Goal: Task Accomplishment & Management: Complete application form

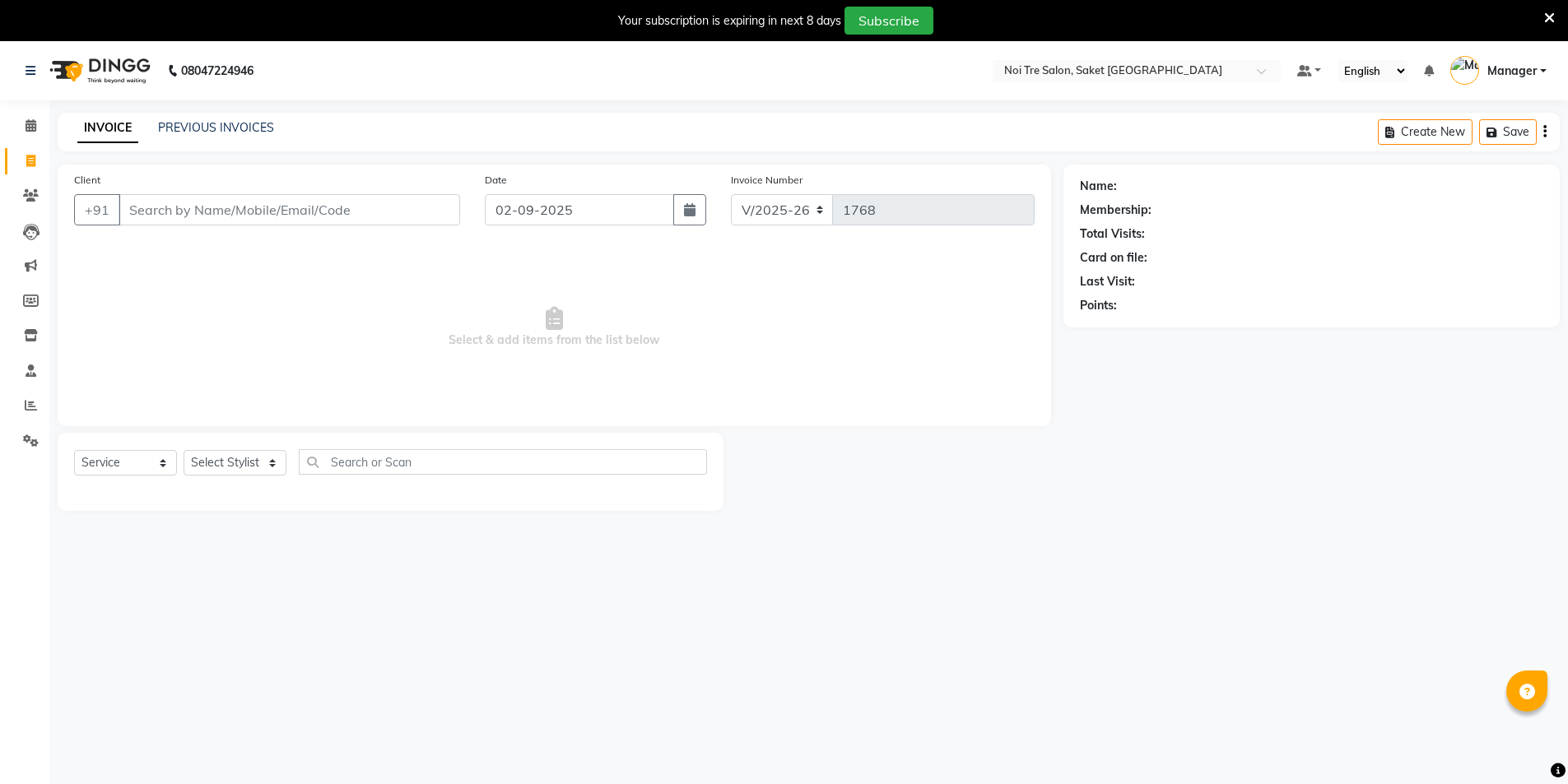
select select "4899"
select select "service"
select select "4899"
select select "service"
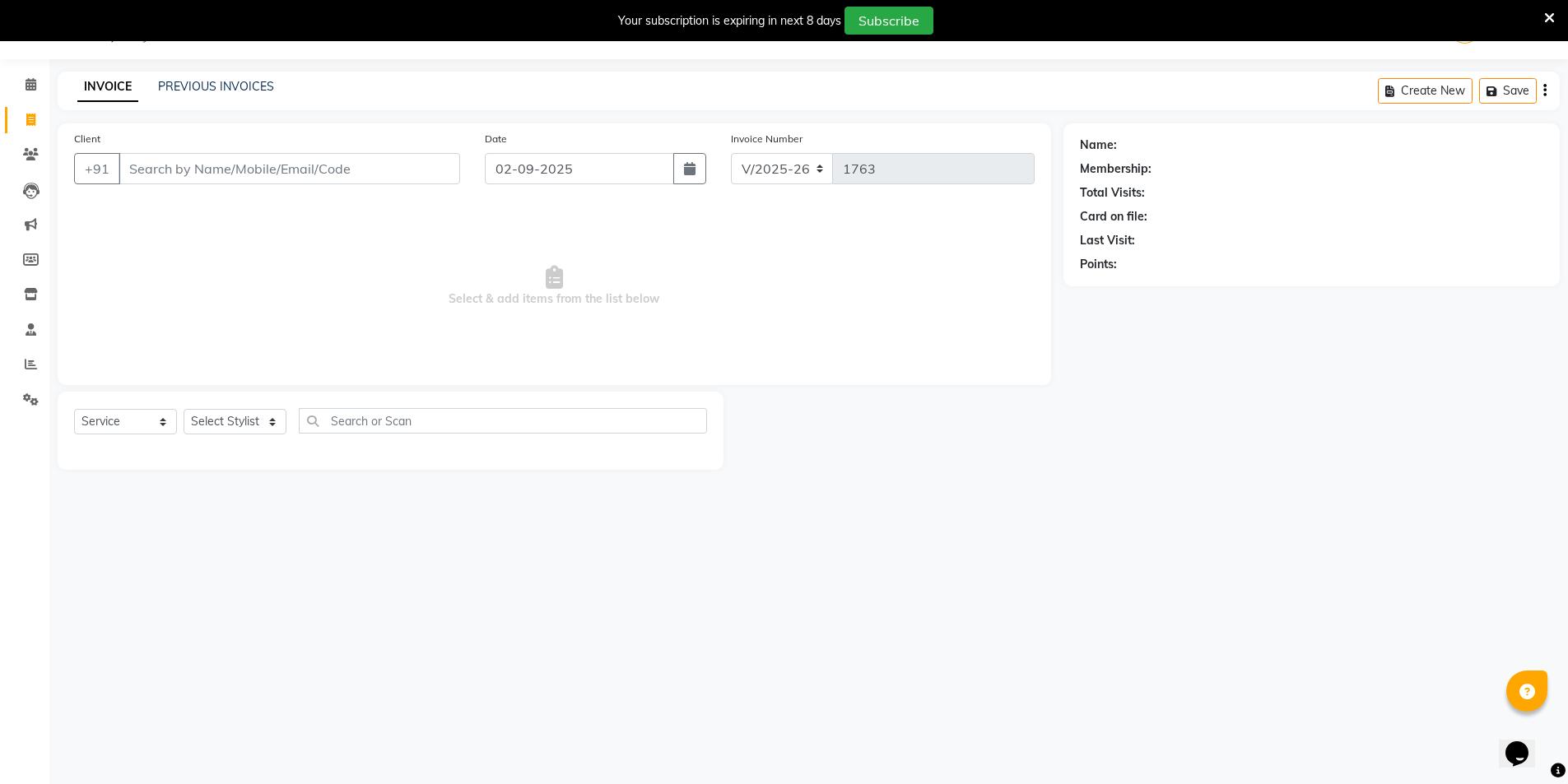
click at [201, 176] on input "Client" at bounding box center [289, 168] width 342 height 31
click at [206, 162] on input "Client" at bounding box center [289, 168] width 342 height 31
click at [213, 179] on input "Client" at bounding box center [289, 168] width 342 height 31
click at [199, 84] on link "PREVIOUS INVOICES" at bounding box center [216, 87] width 116 height 15
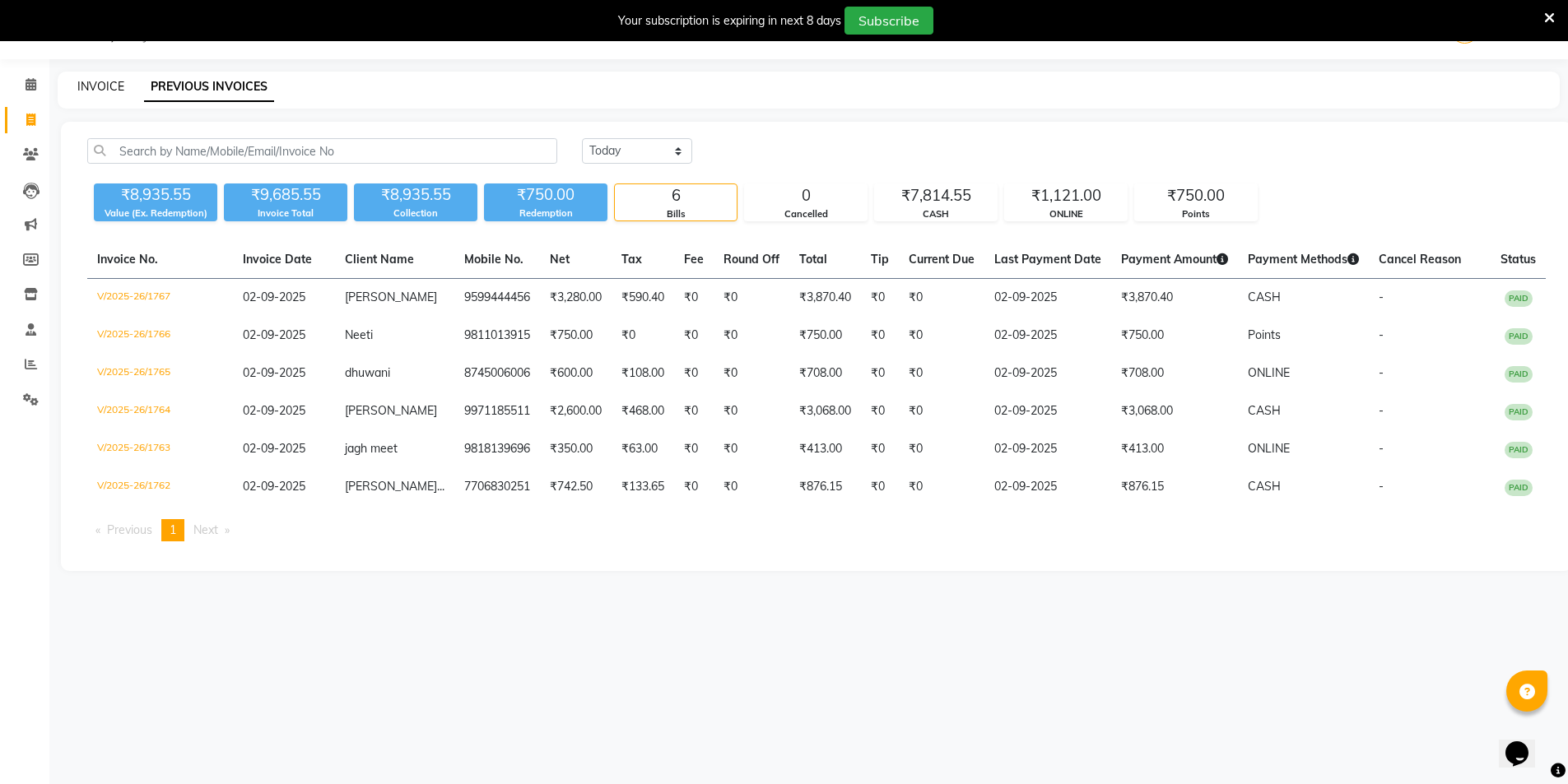
click at [83, 87] on link "INVOICE" at bounding box center [101, 87] width 47 height 15
select select "4899"
select select "service"
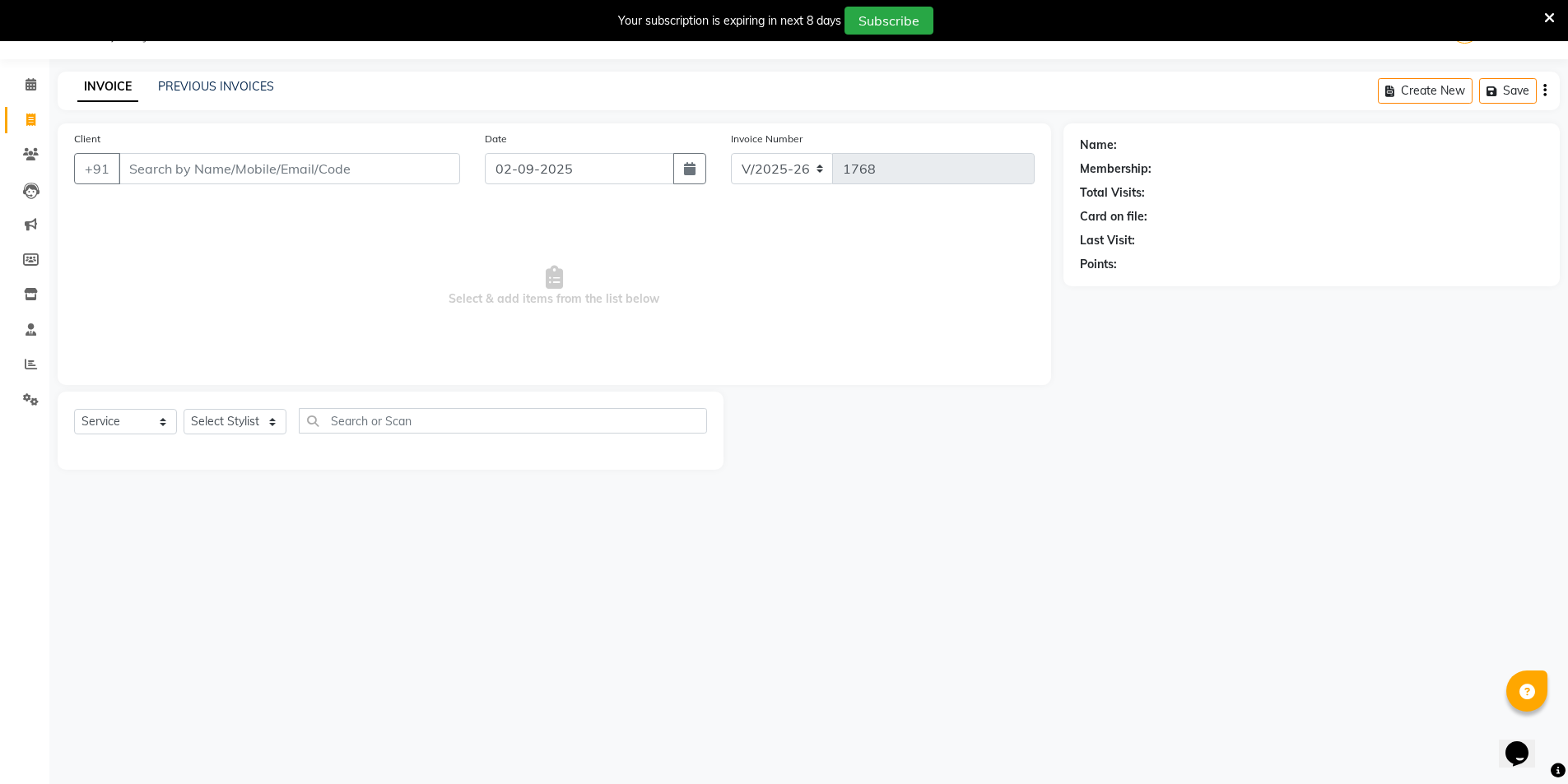
click at [346, 167] on input "Client" at bounding box center [289, 168] width 342 height 31
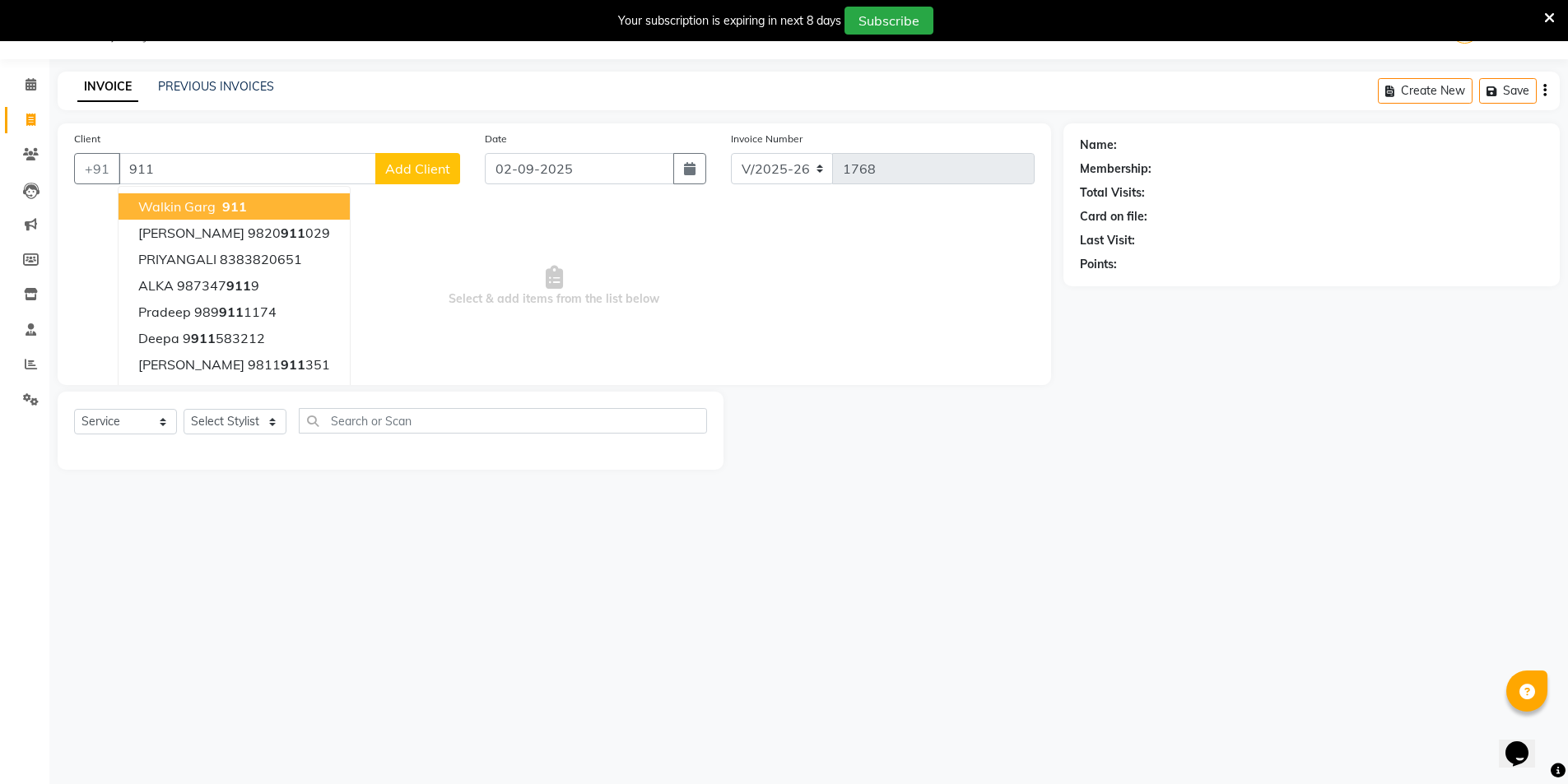
click at [258, 214] on button "Walkin Garg 911" at bounding box center [234, 206] width 232 height 27
type input "911"
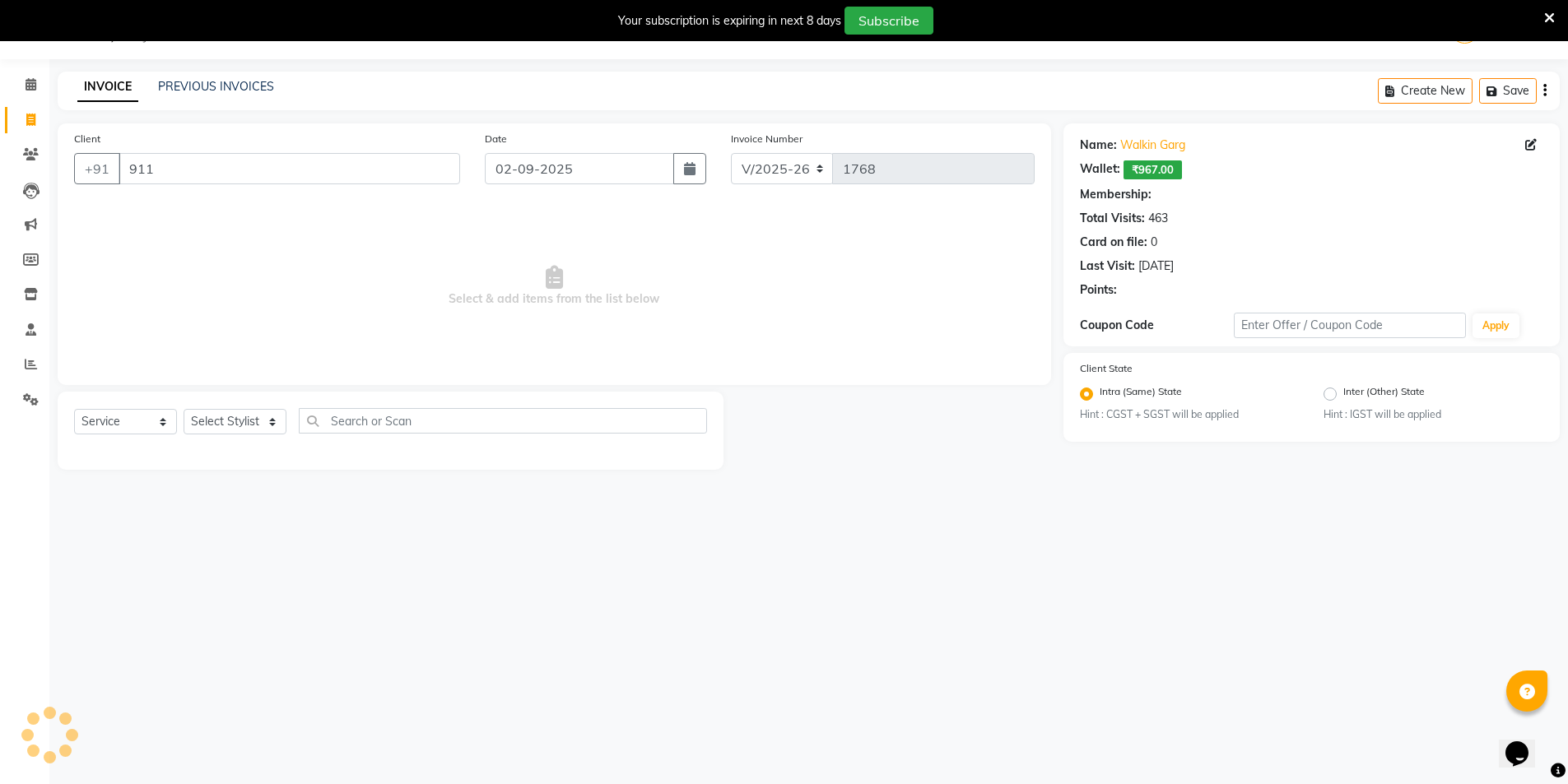
select select "1: Object"
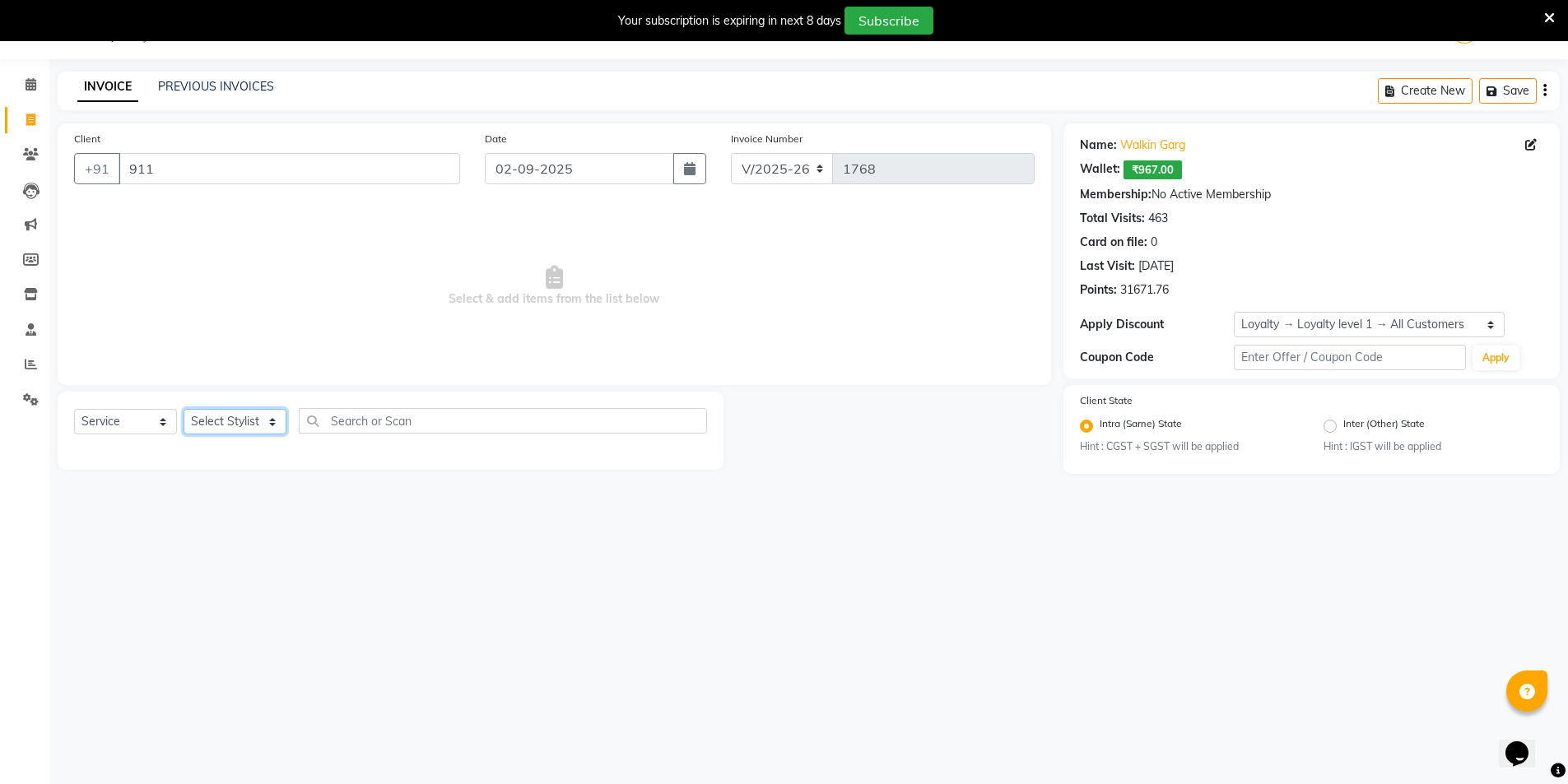
click at [219, 426] on select "Select Stylist AMIT [PERSON_NAME] [PERSON_NAME] Manager [PERSON_NAME] [PERSON_N…" at bounding box center [235, 421] width 103 height 26
select select "56858"
click at [184, 409] on select "Select Stylist AMIT [PERSON_NAME] [PERSON_NAME] Manager [PERSON_NAME] [PERSON_N…" at bounding box center [235, 421] width 103 height 26
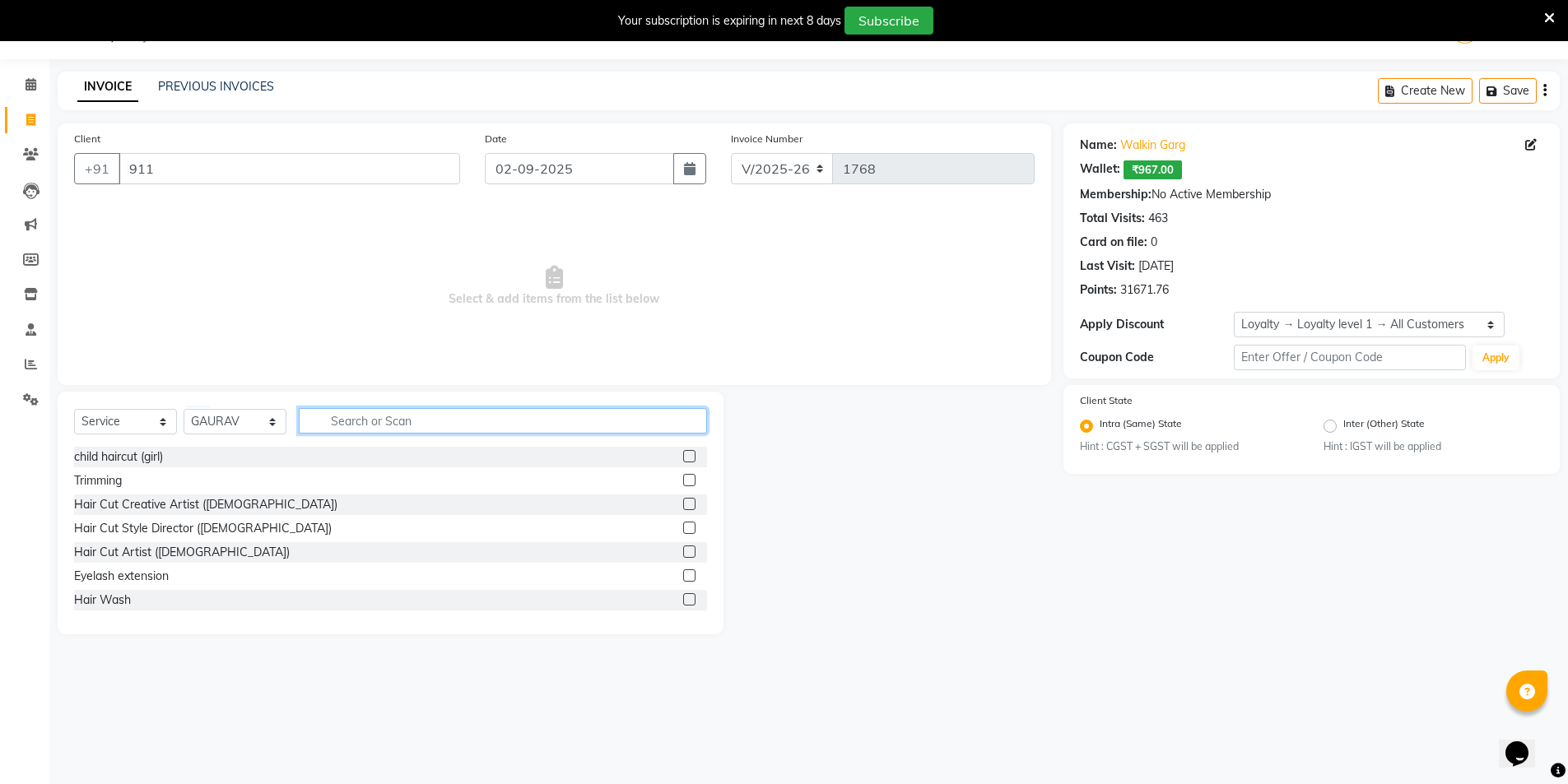
click at [358, 412] on input "text" at bounding box center [502, 420] width 408 height 26
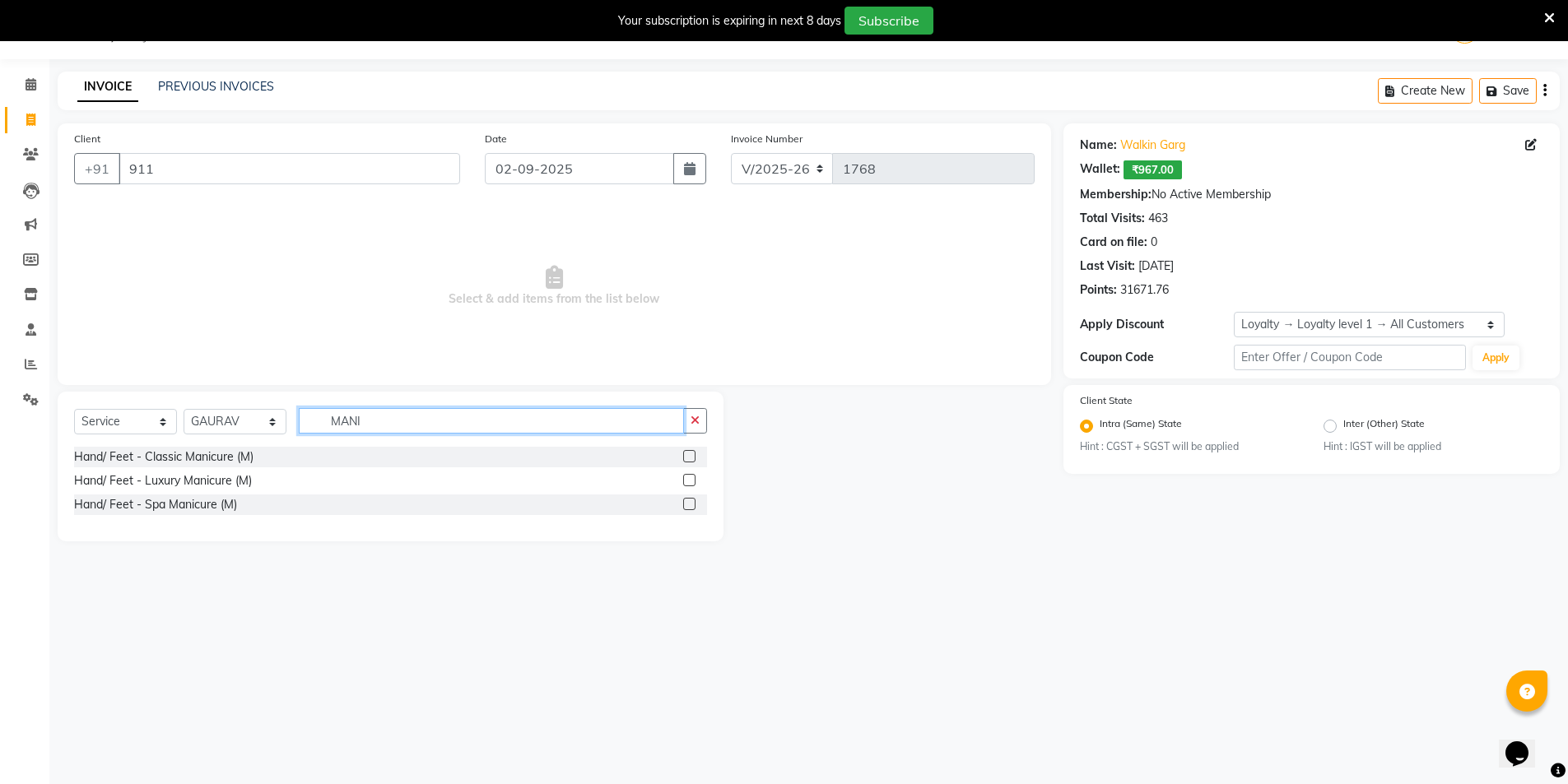
type input "MANI"
click at [695, 499] on label at bounding box center [689, 504] width 13 height 13
click at [694, 500] on input "checkbox" at bounding box center [688, 505] width 11 height 11
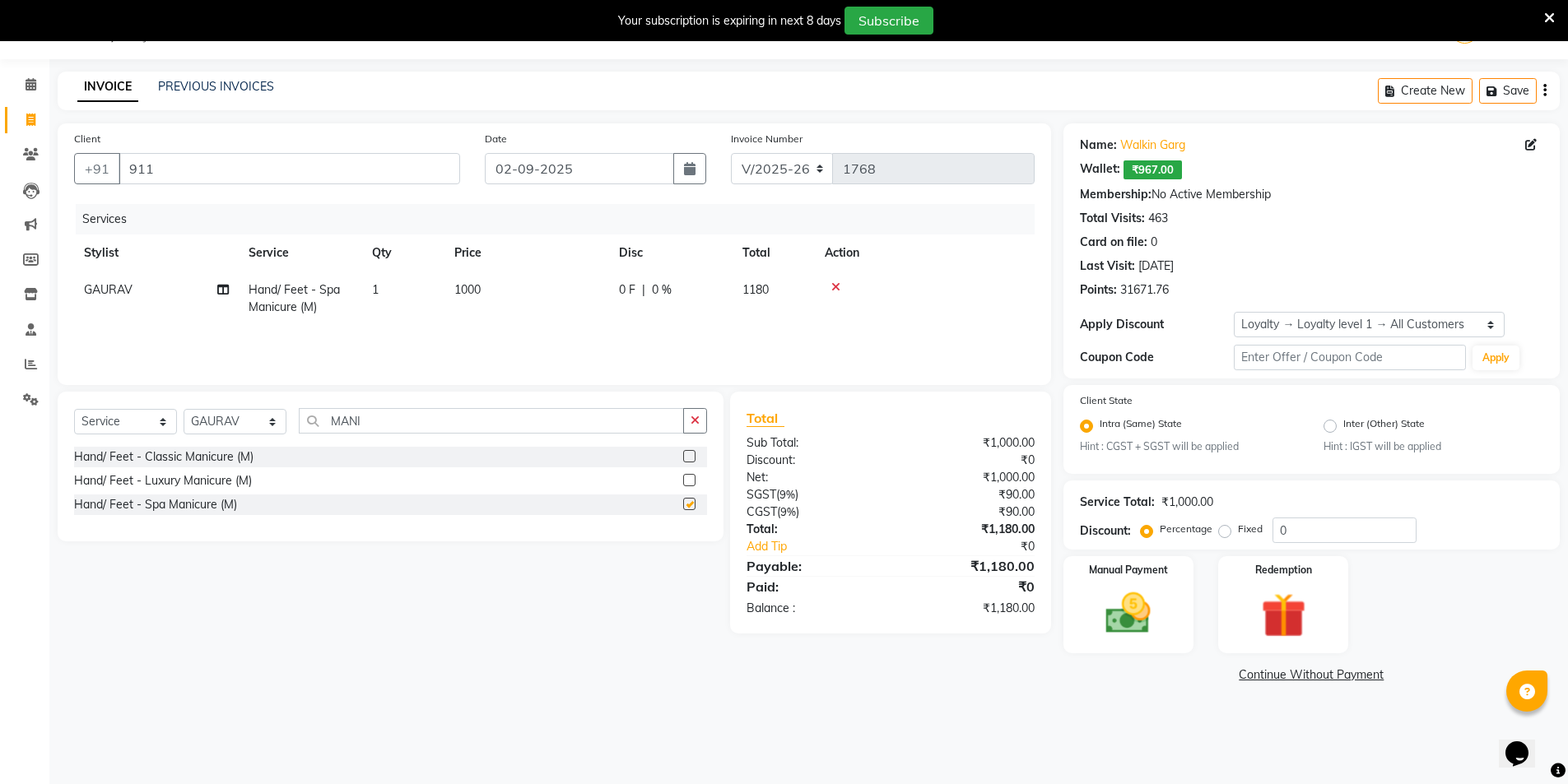
checkbox input "false"
click at [1109, 602] on img at bounding box center [1128, 614] width 76 height 53
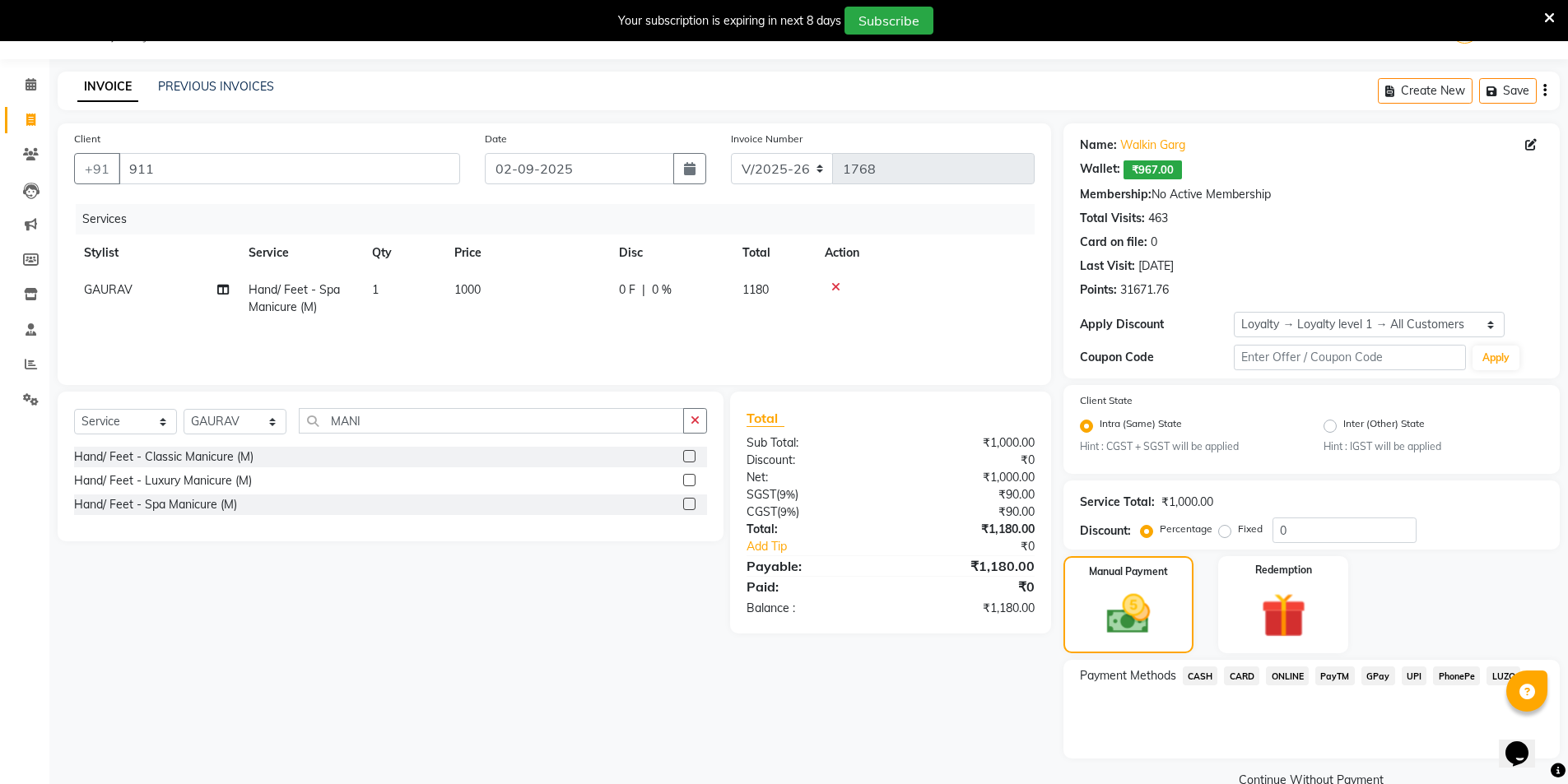
click at [1294, 681] on span "ONLINE" at bounding box center [1286, 675] width 43 height 19
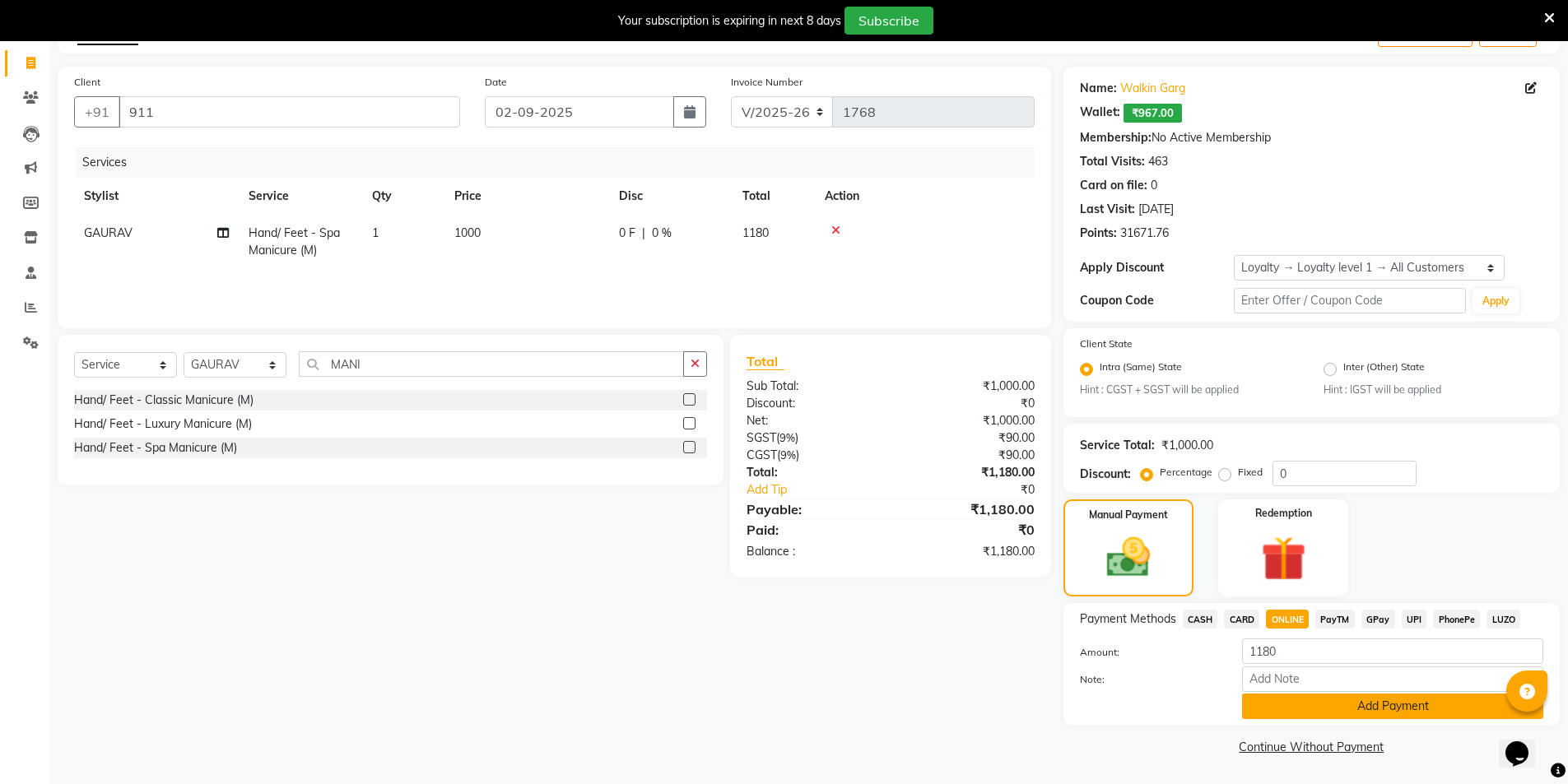
click at [1298, 714] on button "Add Payment" at bounding box center [1392, 706] width 301 height 26
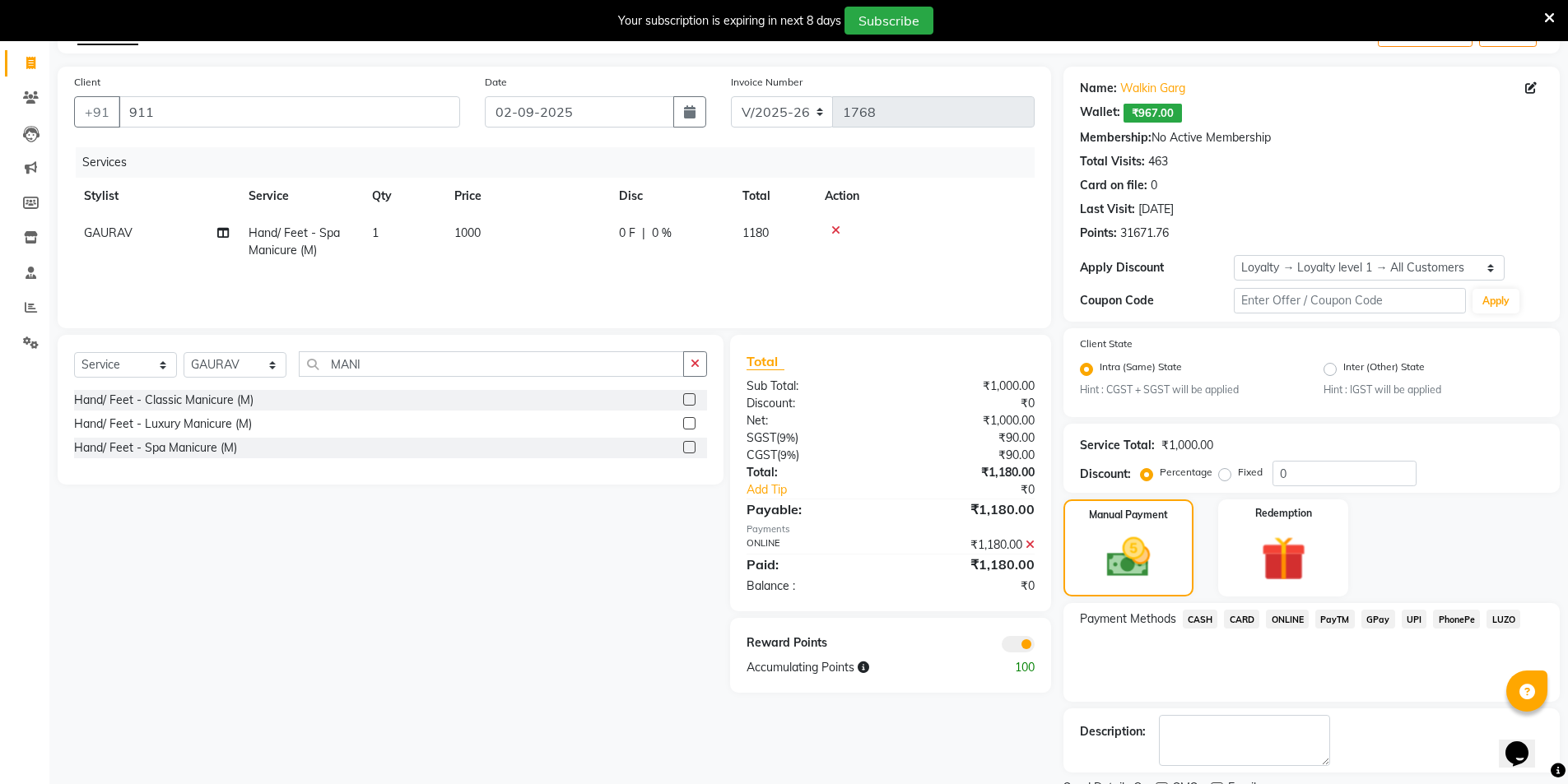
scroll to position [167, 0]
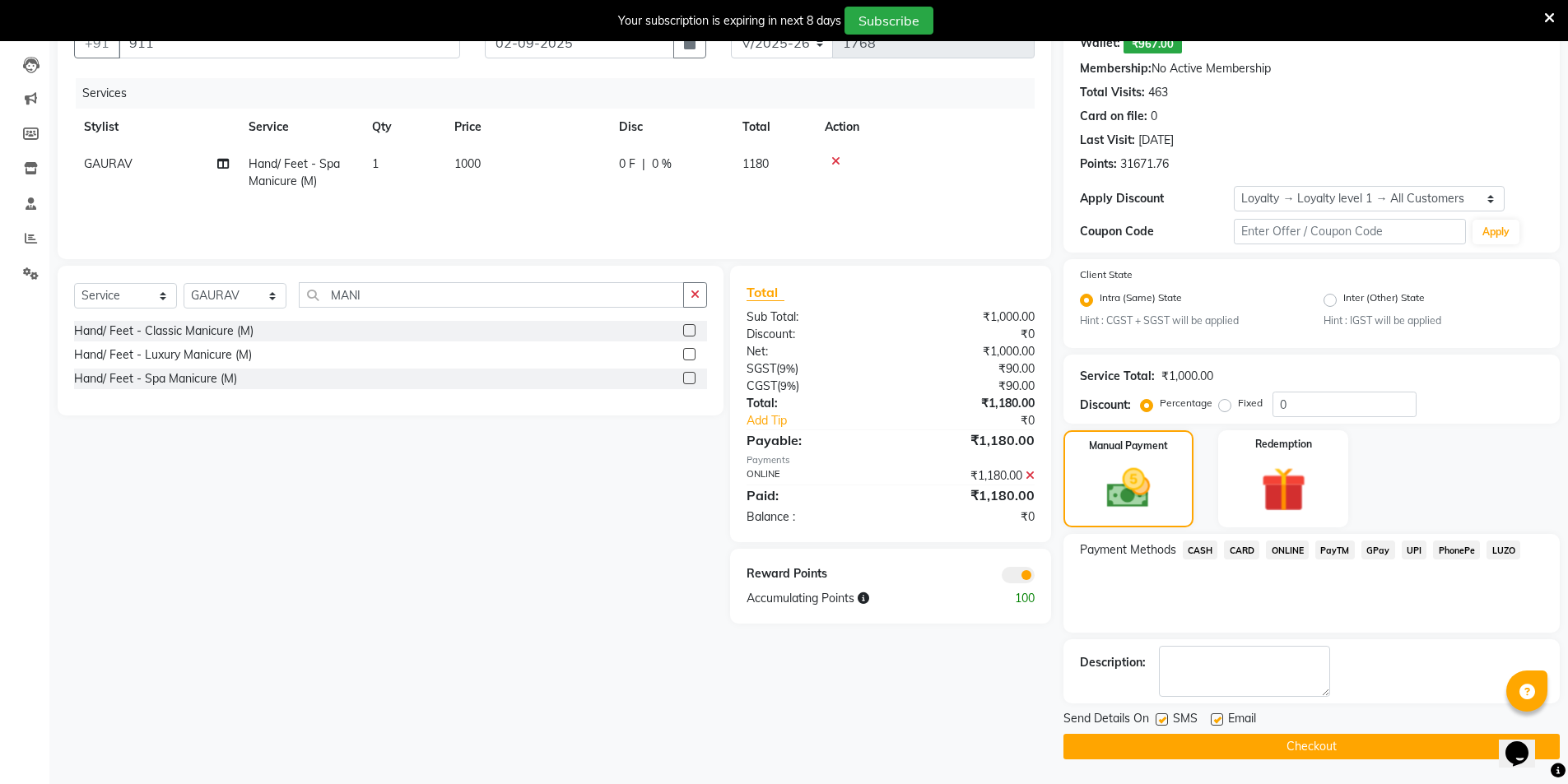
click at [1297, 737] on button "Checkout" at bounding box center [1311, 746] width 496 height 26
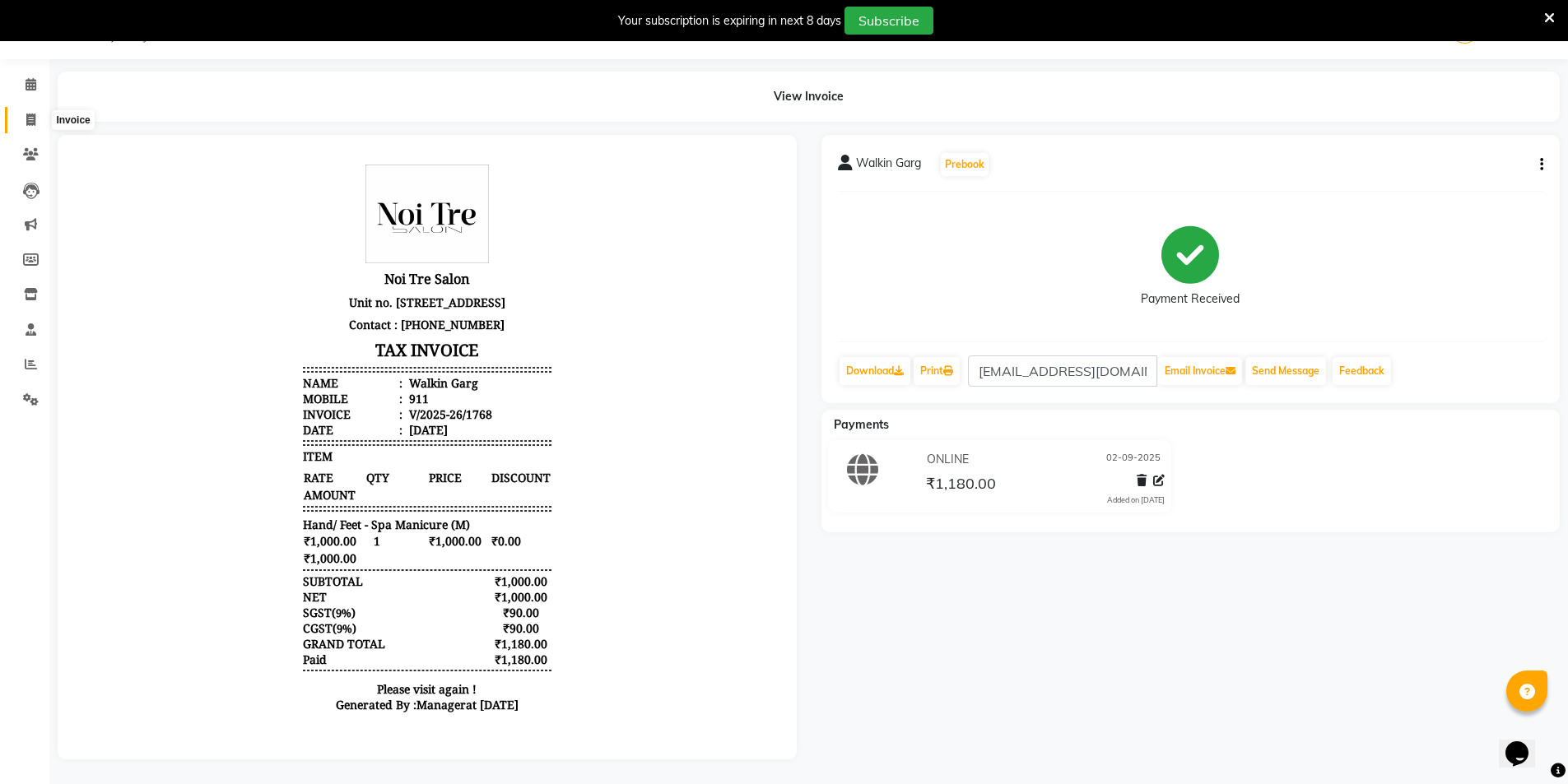
click at [38, 111] on span at bounding box center [31, 120] width 28 height 19
select select "4899"
select select "service"
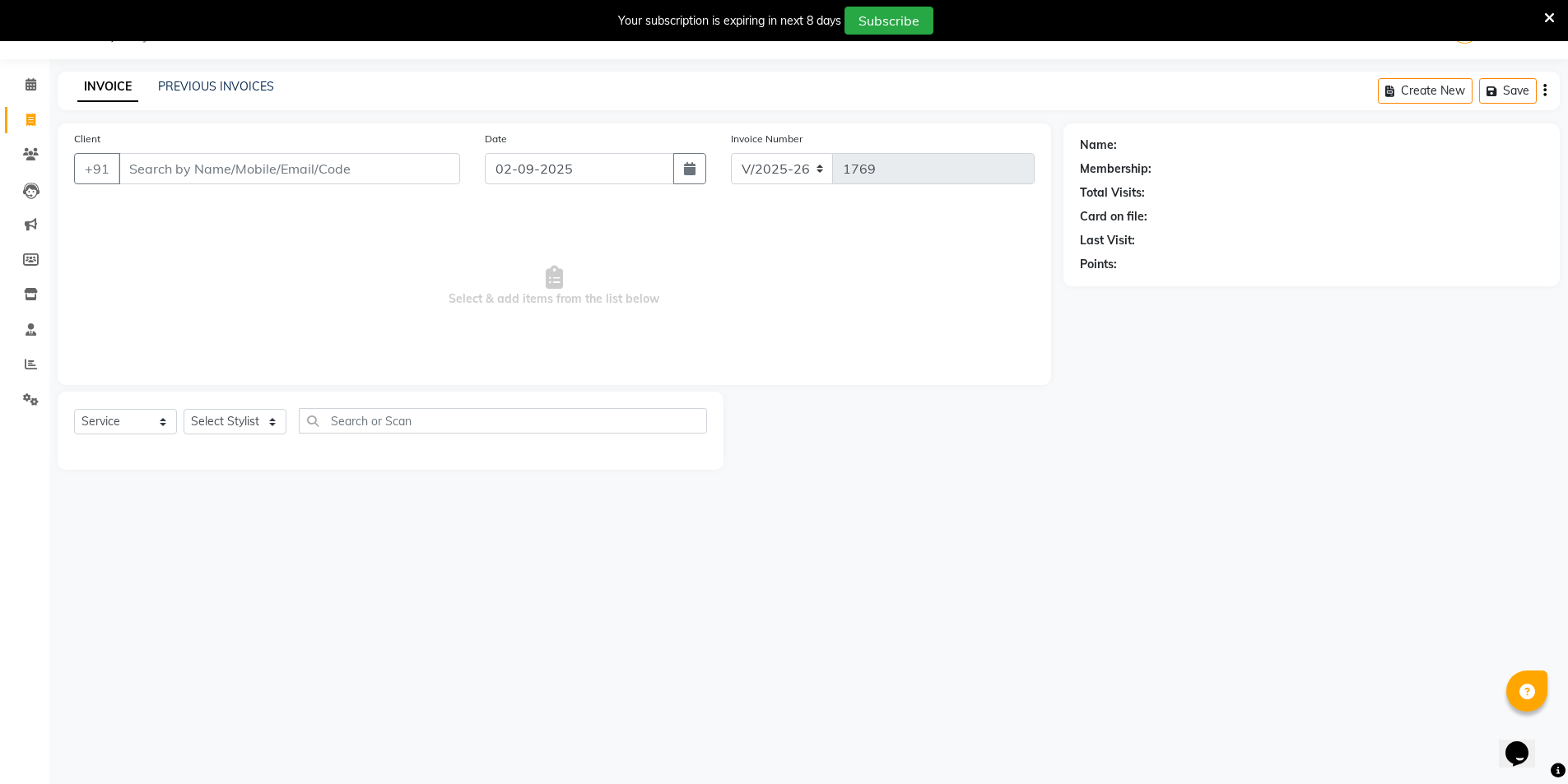
scroll to position [41, 0]
click at [198, 86] on link "PREVIOUS INVOICES" at bounding box center [216, 87] width 116 height 15
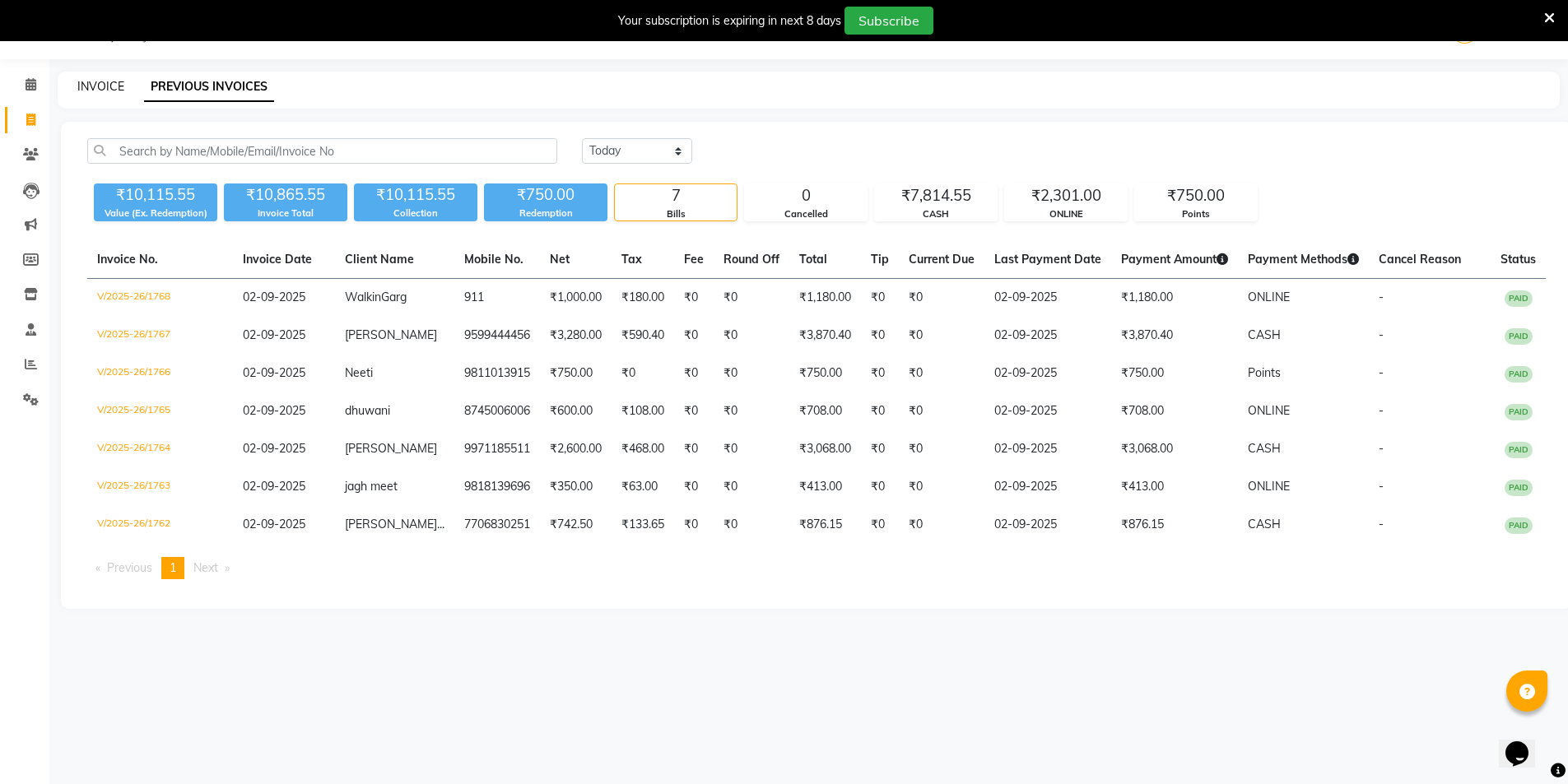
click at [88, 90] on link "INVOICE" at bounding box center [101, 87] width 47 height 15
select select "service"
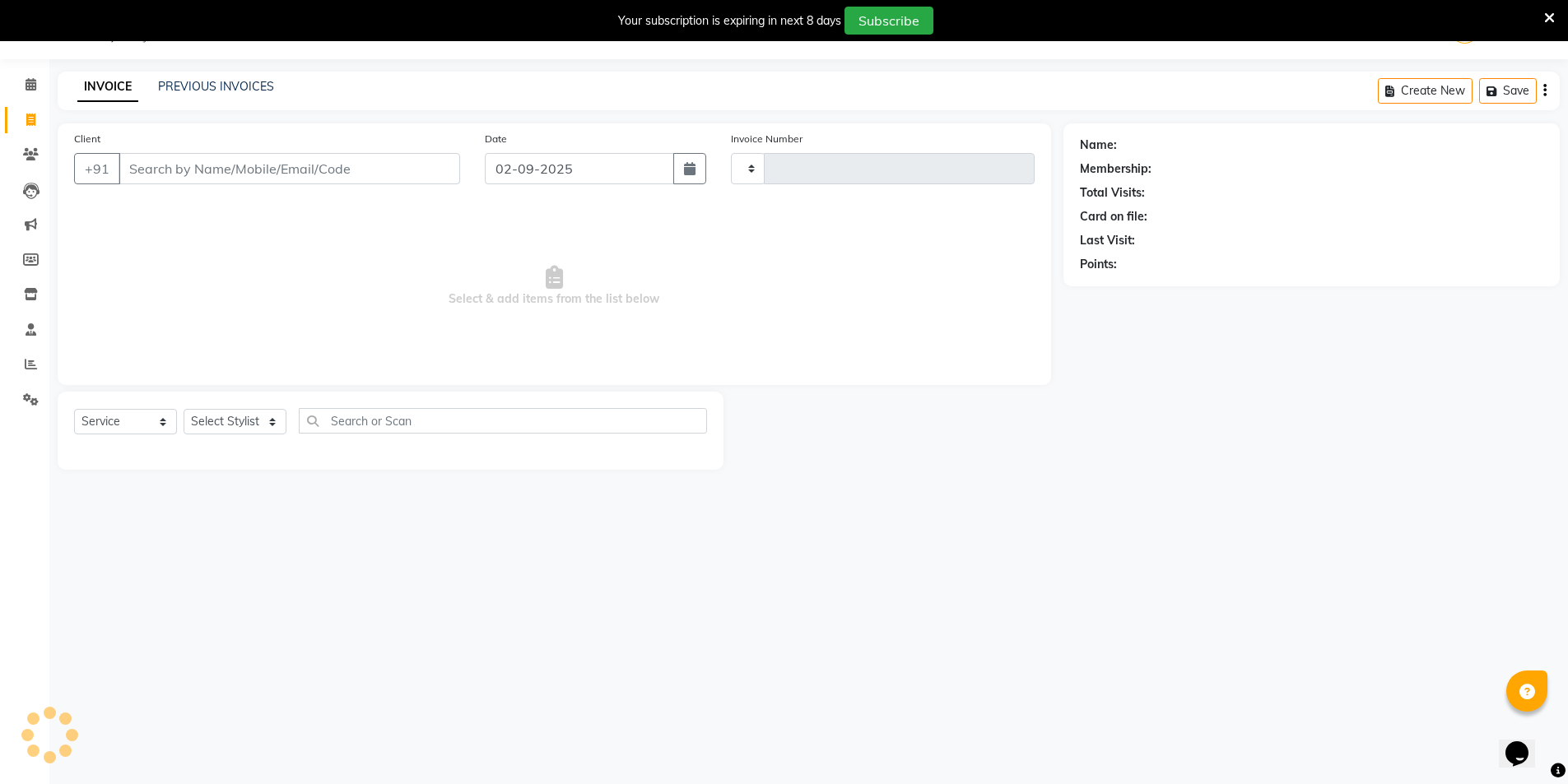
type input "1769"
select select "4899"
